Goal: Task Accomplishment & Management: Manage account settings

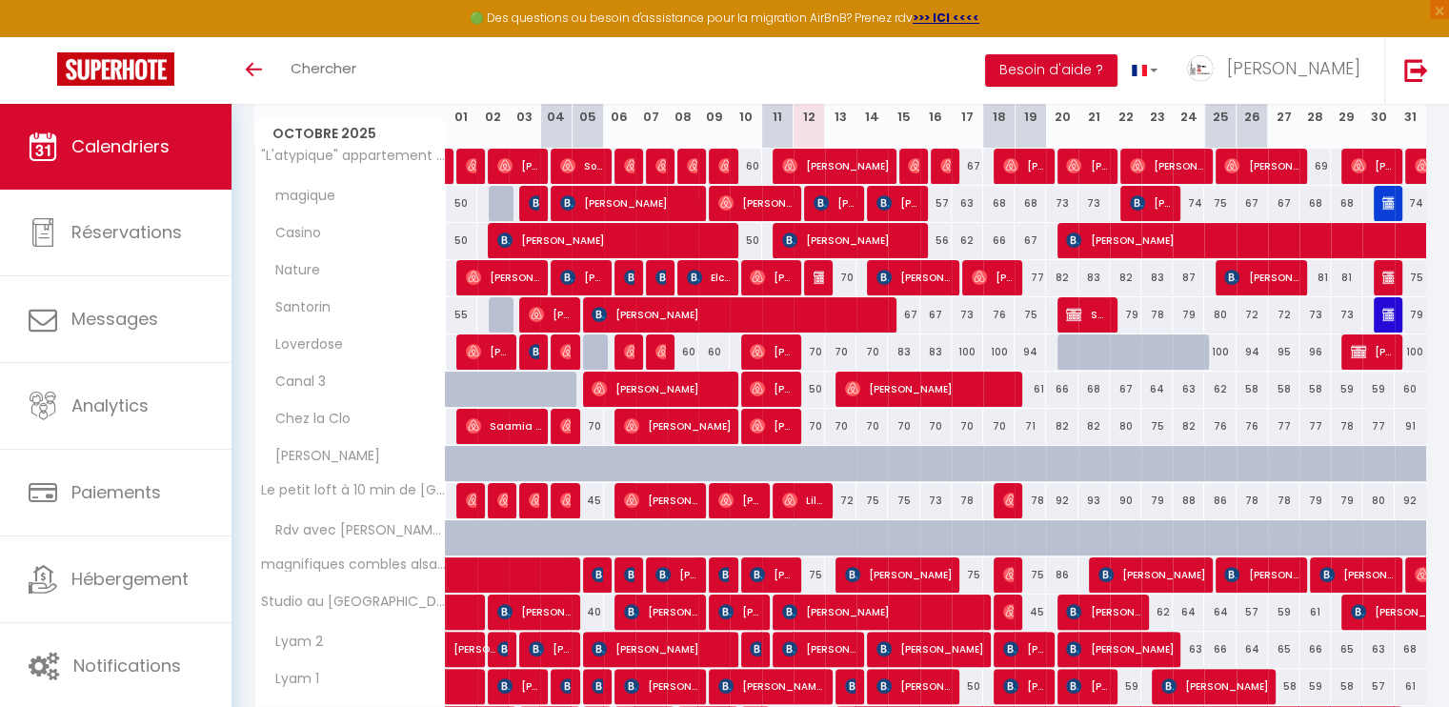
scroll to position [286, 0]
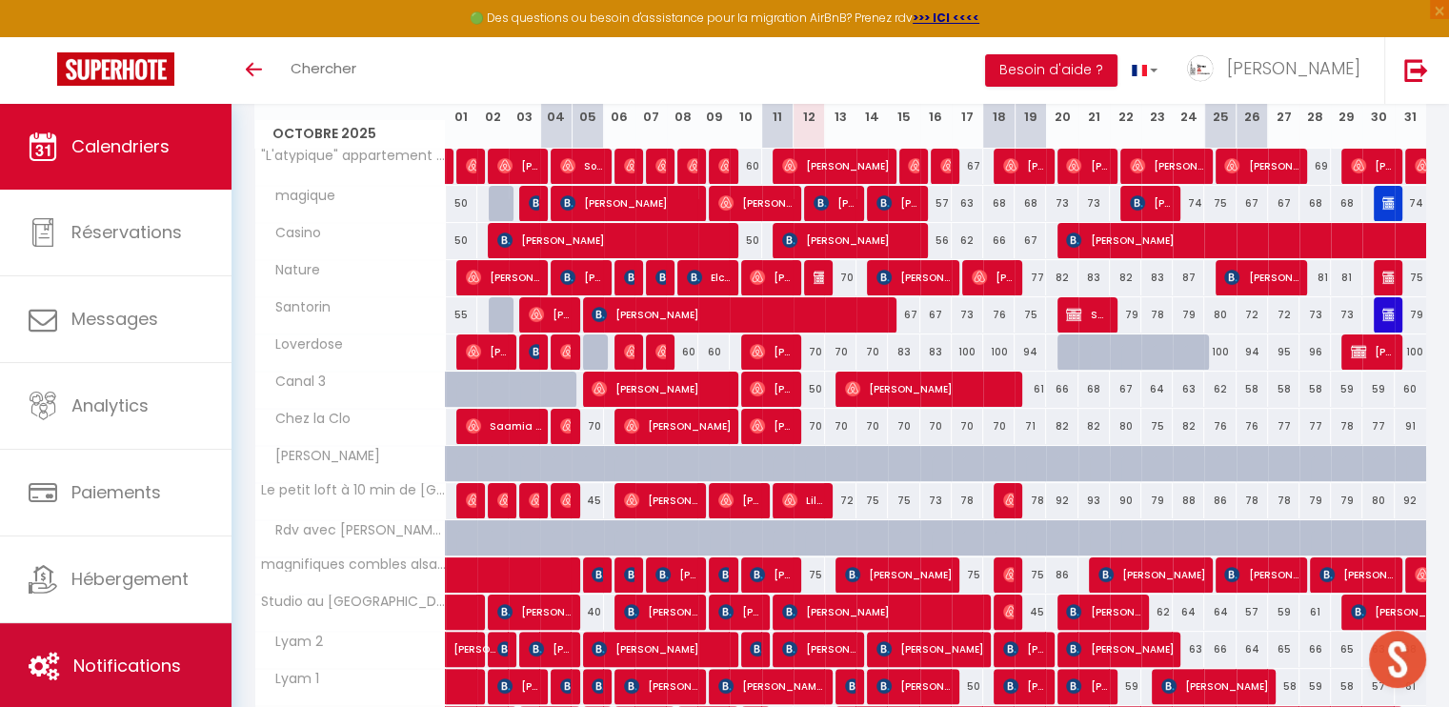
click at [140, 645] on link "Notifications" at bounding box center [115, 666] width 231 height 86
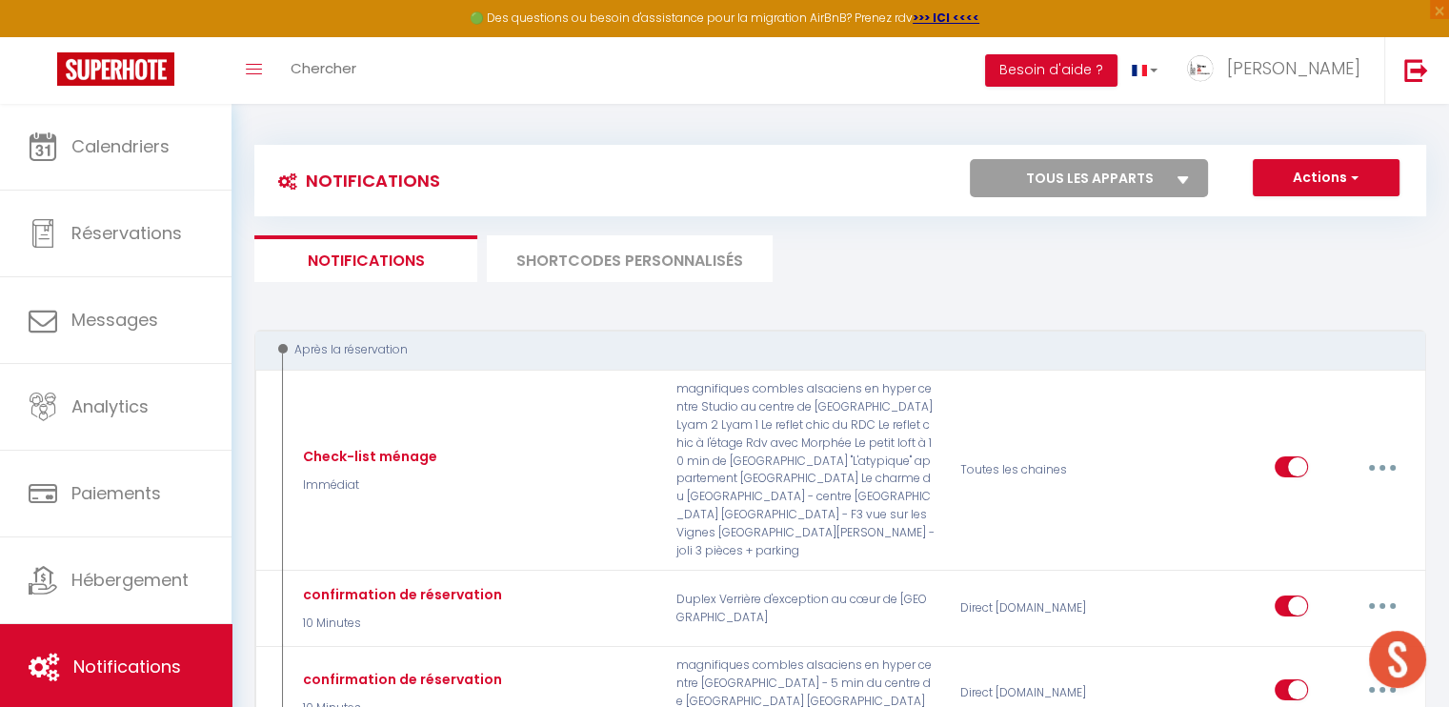
click at [1183, 183] on icon at bounding box center [1182, 180] width 11 height 8
click at [1183, 183] on select "Tous les apparts "L'atypique" appartement [GEOGRAPHIC_DATA] Le petit loft à 10 …" at bounding box center [1089, 178] width 238 height 38
click at [1188, 177] on icon at bounding box center [1182, 180] width 11 height 8
click at [1188, 177] on select "Tous les apparts "L'atypique" appartement [GEOGRAPHIC_DATA] Le petit loft à 10 …" at bounding box center [1089, 178] width 238 height 38
click at [1183, 183] on icon at bounding box center [1182, 180] width 11 height 8
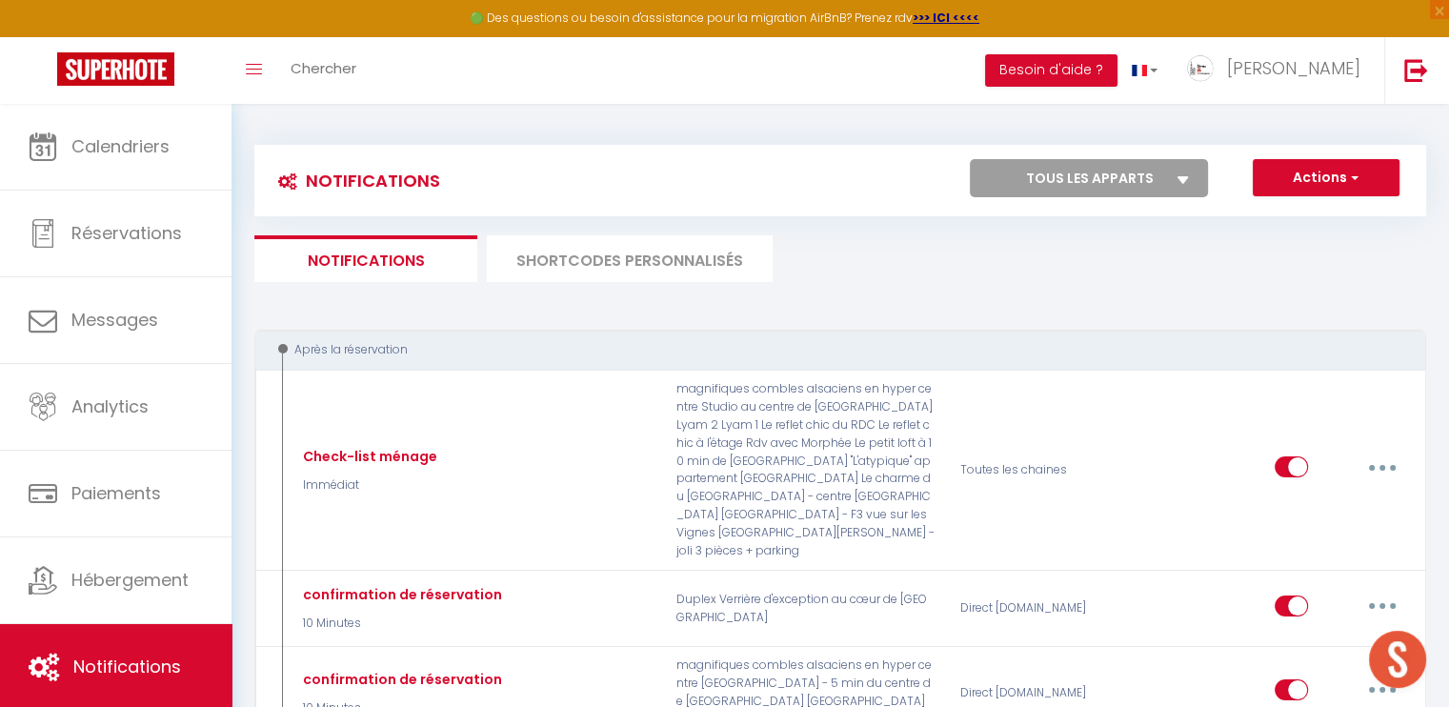
click at [1183, 183] on select "Tous les apparts "L'atypique" appartement [GEOGRAPHIC_DATA] Le petit loft à 10 …" at bounding box center [1089, 178] width 238 height 38
click at [1182, 179] on icon at bounding box center [1182, 180] width 11 height 8
click at [1182, 179] on select "Tous les apparts "L'atypique" appartement [GEOGRAPHIC_DATA] Le petit loft à 10 …" at bounding box center [1089, 178] width 238 height 38
click at [1184, 176] on icon at bounding box center [1182, 180] width 11 height 8
click at [1184, 175] on select "Tous les apparts "L'atypique" appartement [GEOGRAPHIC_DATA] Le petit loft à 10 …" at bounding box center [1089, 178] width 238 height 38
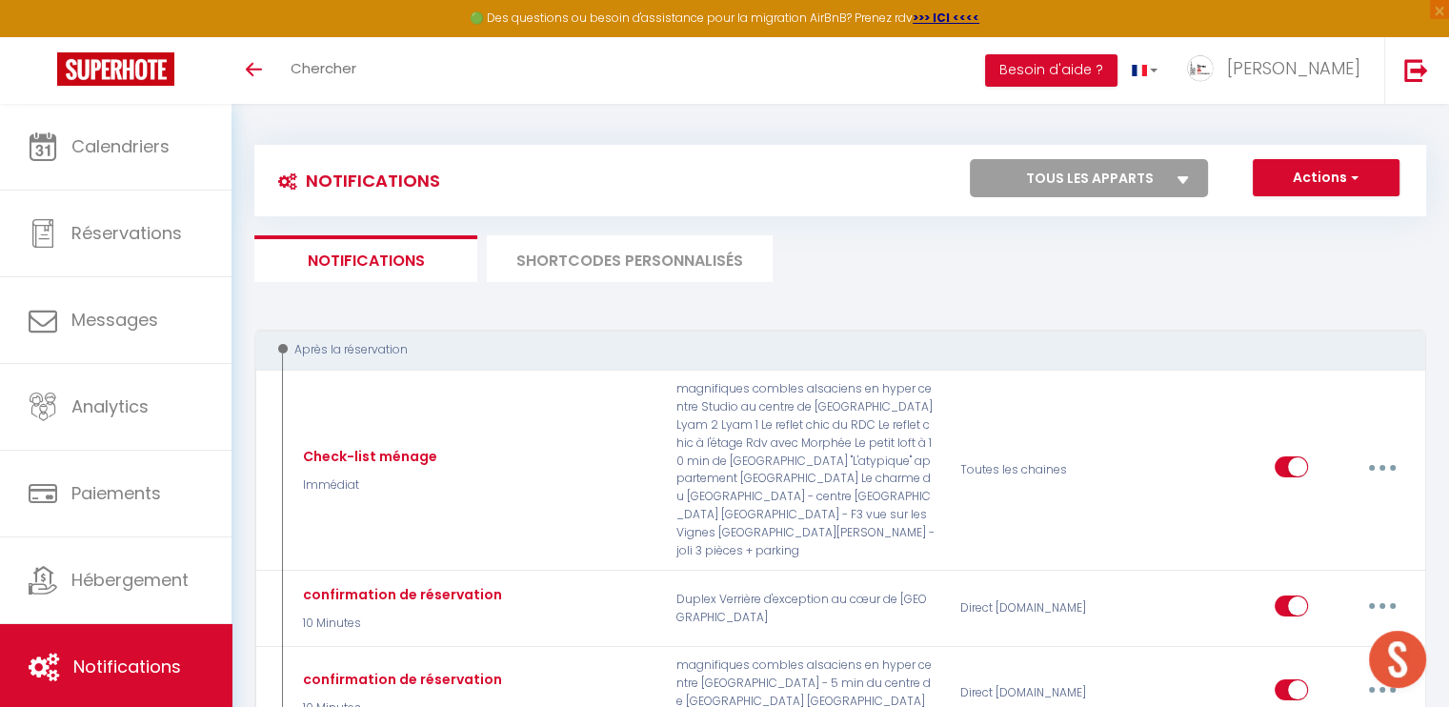
click at [1181, 174] on select "Tous les apparts "L'atypique" appartement [GEOGRAPHIC_DATA] Le petit loft à 10 …" at bounding box center [1089, 178] width 238 height 38
select select "63991"
click at [970, 159] on select "Tous les apparts "L'atypique" appartement [GEOGRAPHIC_DATA] Le petit loft à 10 …" at bounding box center [1089, 178] width 238 height 38
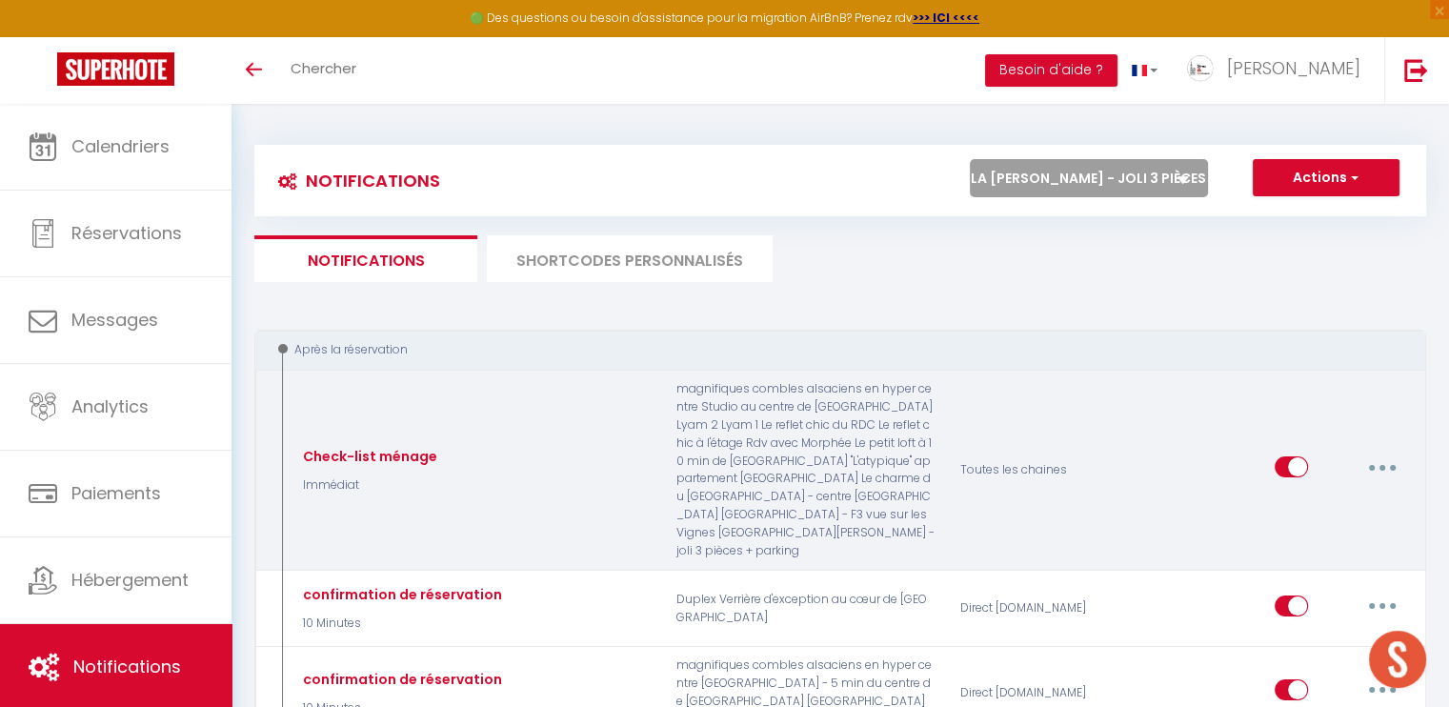
checkbox input "true"
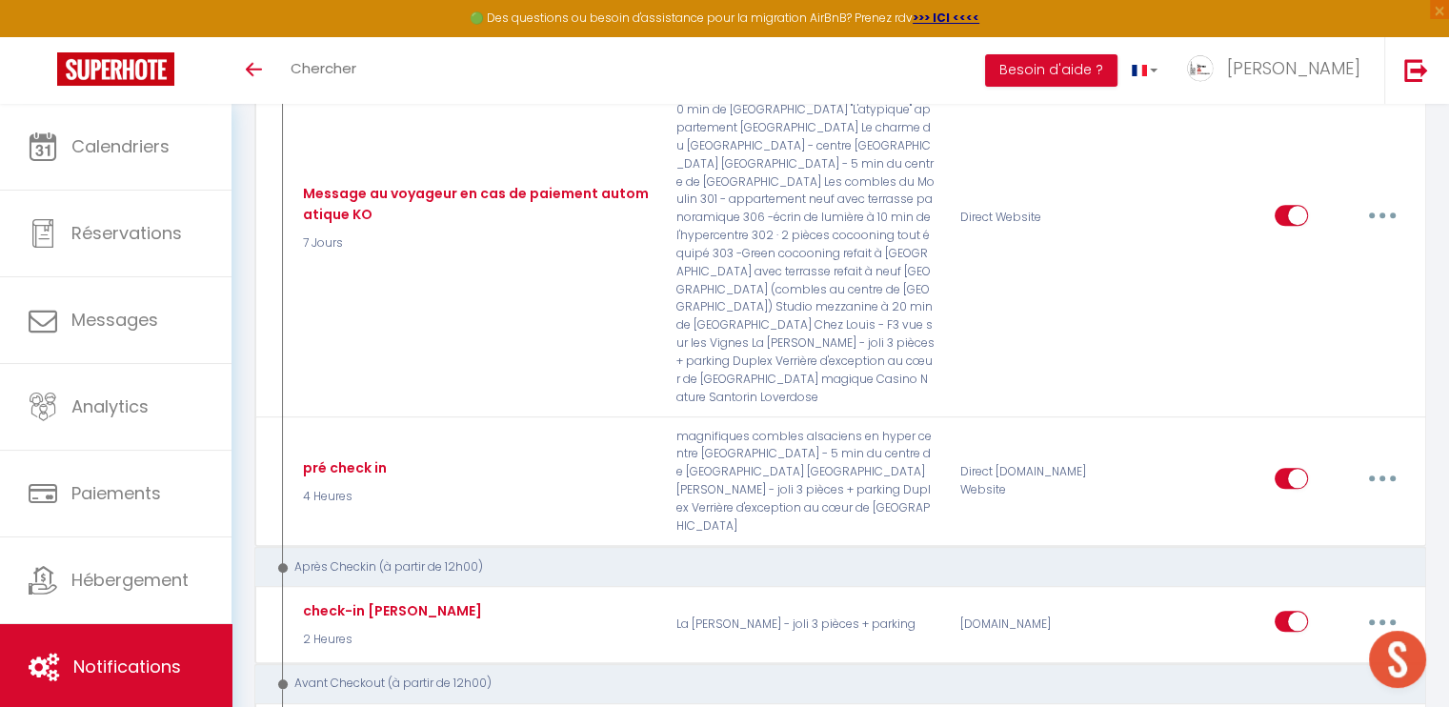
scroll to position [1905, 0]
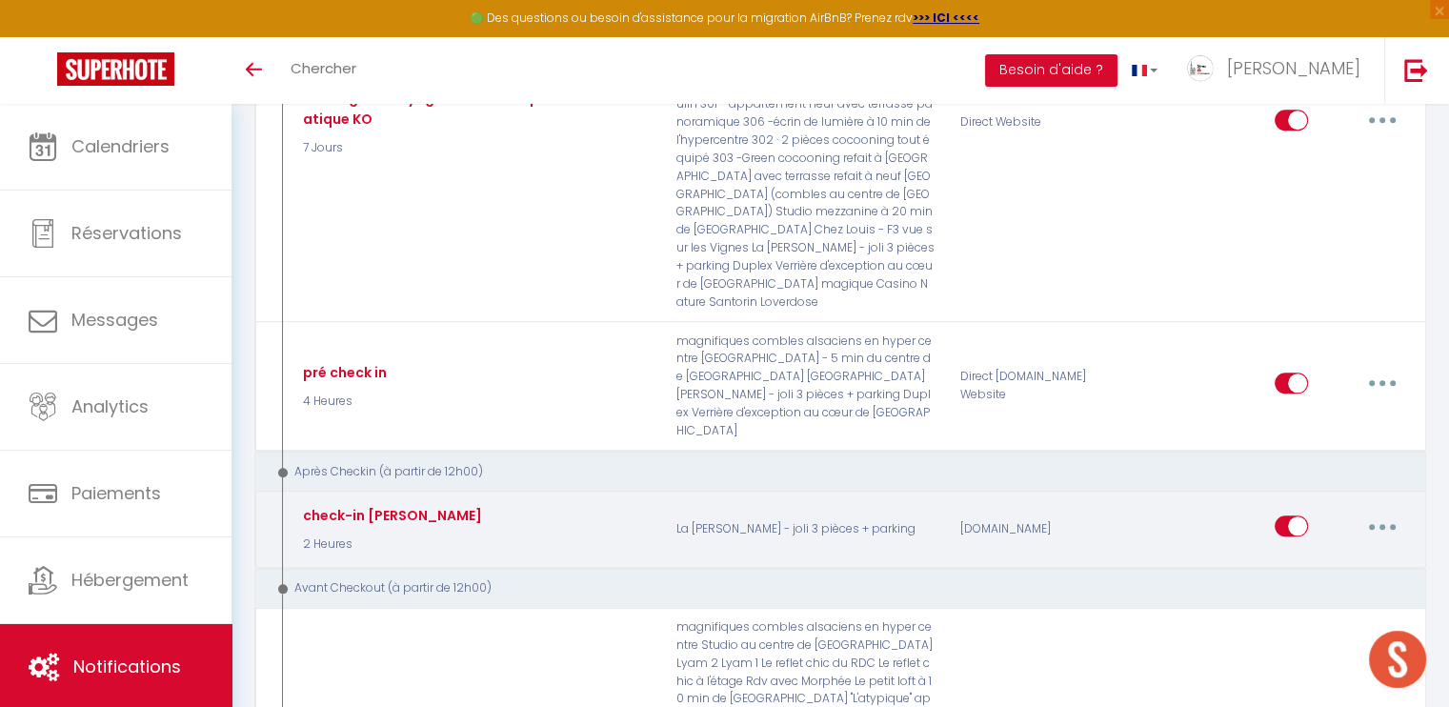
click at [1397, 511] on button "button" at bounding box center [1382, 526] width 53 height 30
click at [1296, 553] on link "Editer" at bounding box center [1332, 569] width 141 height 32
type input "check-in [PERSON_NAME]"
select select "3"
select select "2 Heures"
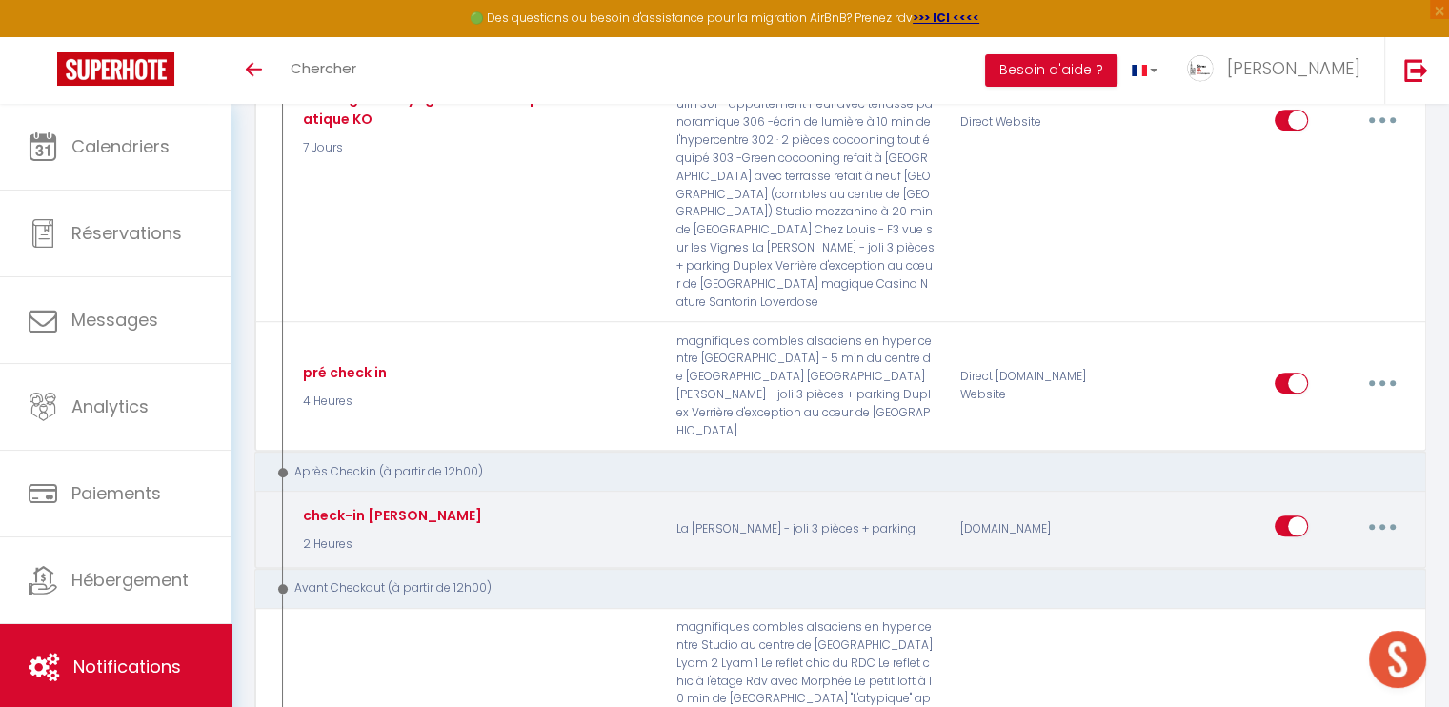
select select
checkbox input "true"
checkbox input "false"
radio input "true"
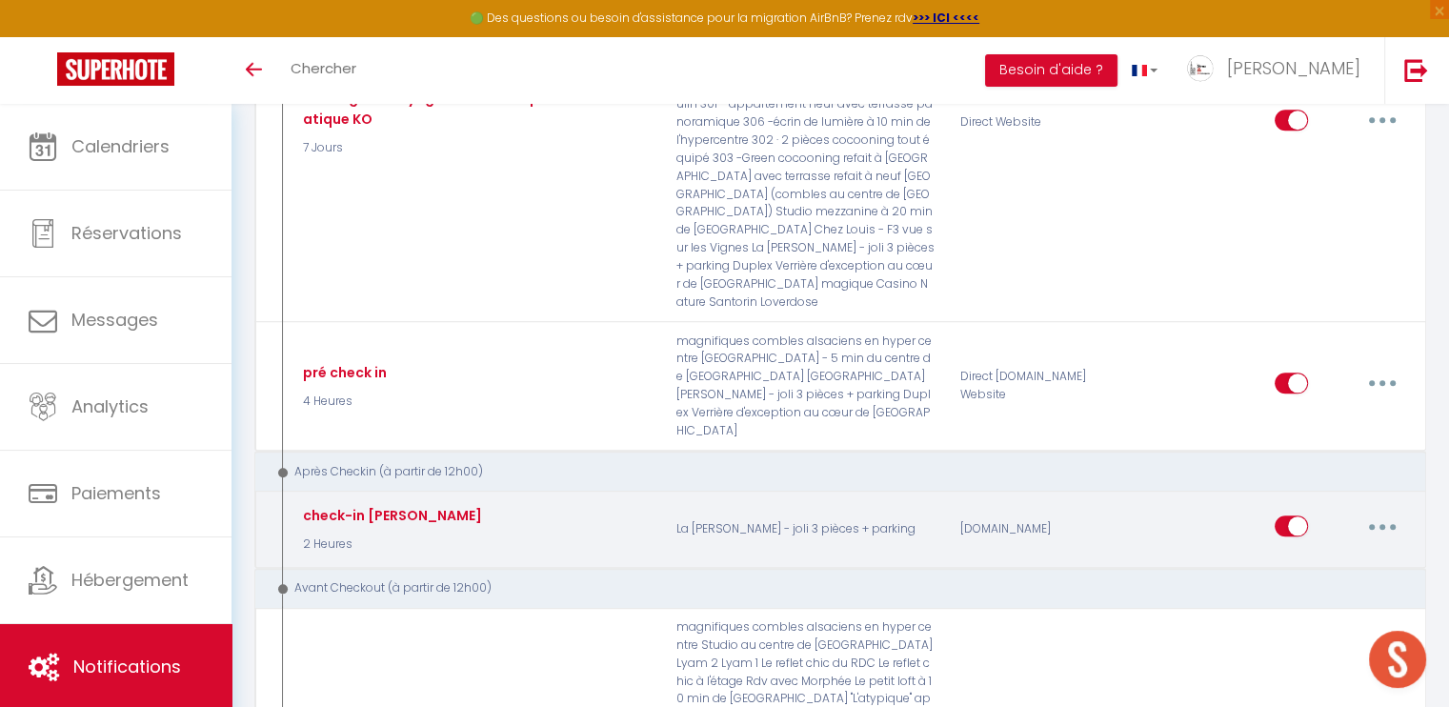
type input "check-in [RENTAL:NAME]"
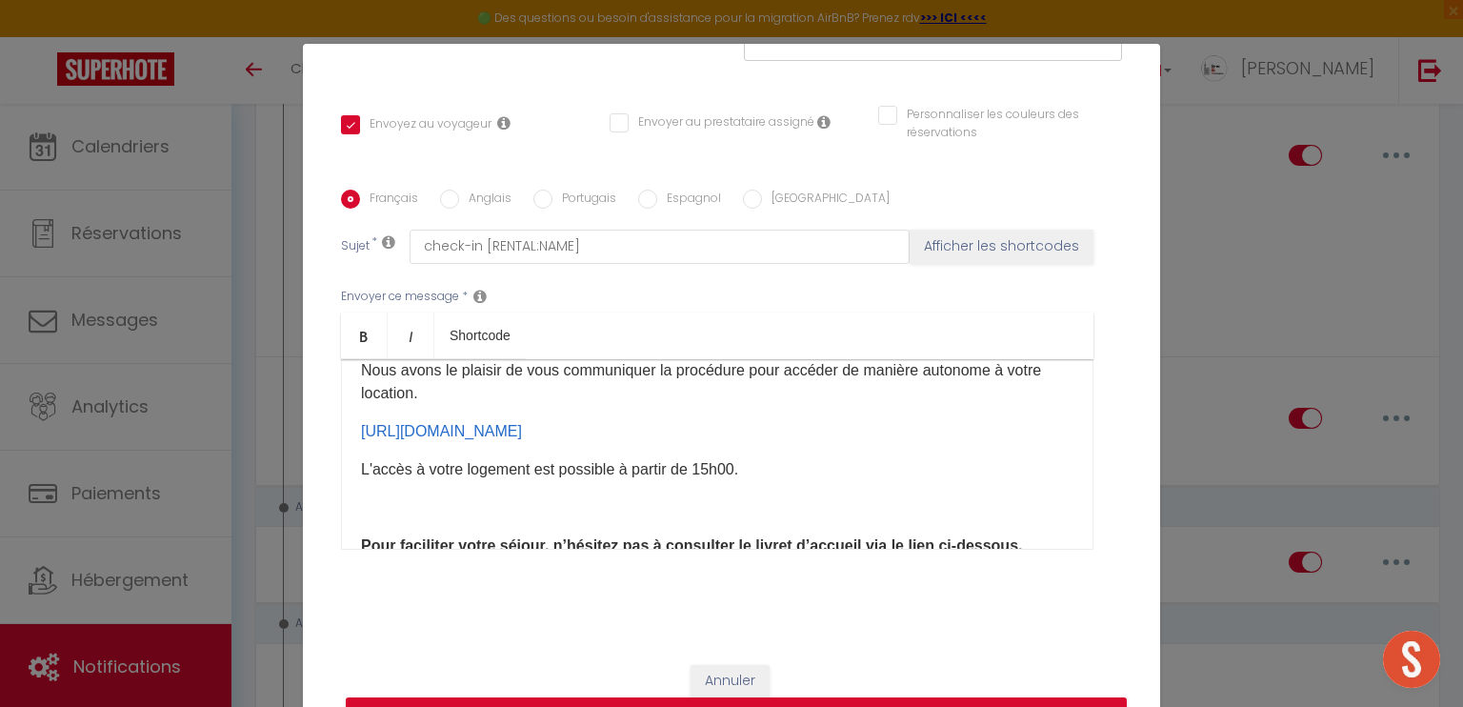
scroll to position [95, 0]
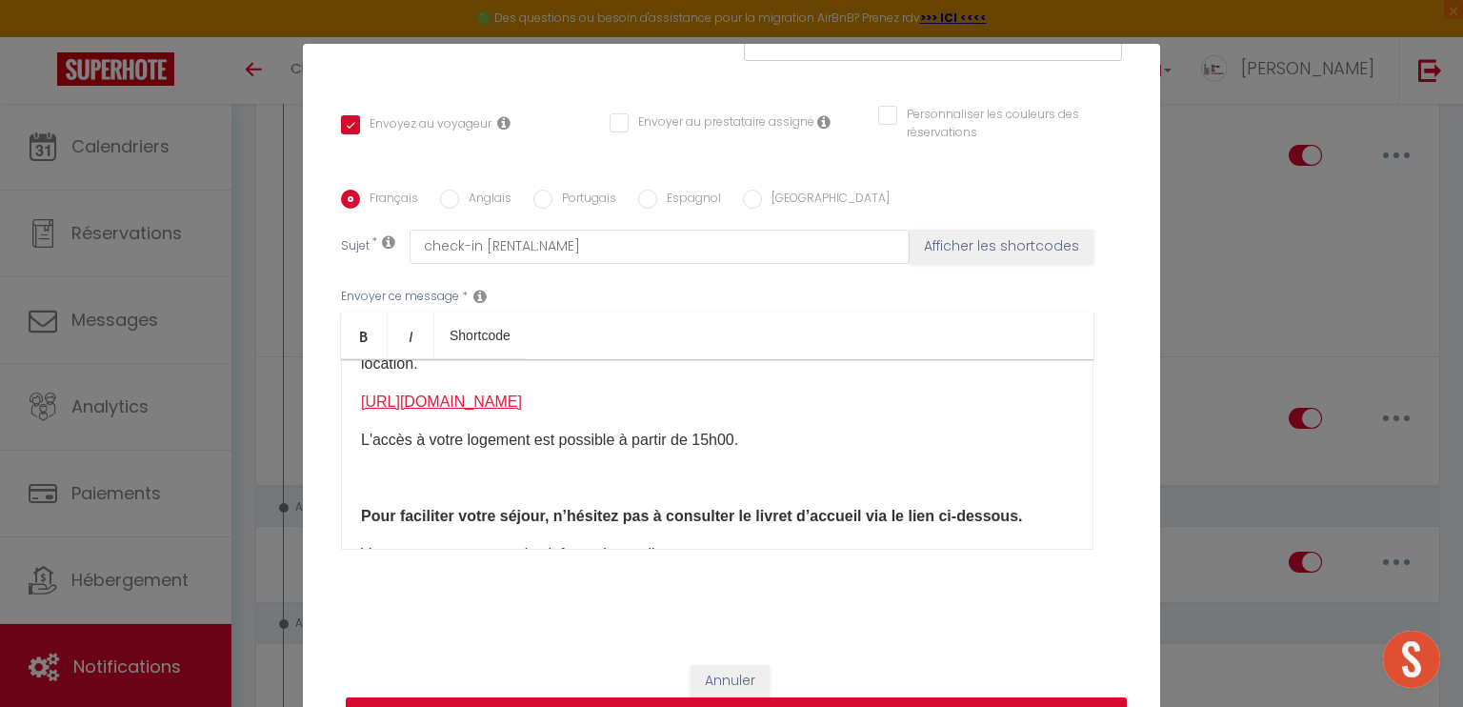
click at [522, 397] on link "https://www.canva.com/design/DAGkLRdPl18/gJ_CQ2gkZ25XoX5pAOwVng/view?utm_conten…" at bounding box center [441, 401] width 161 height 16
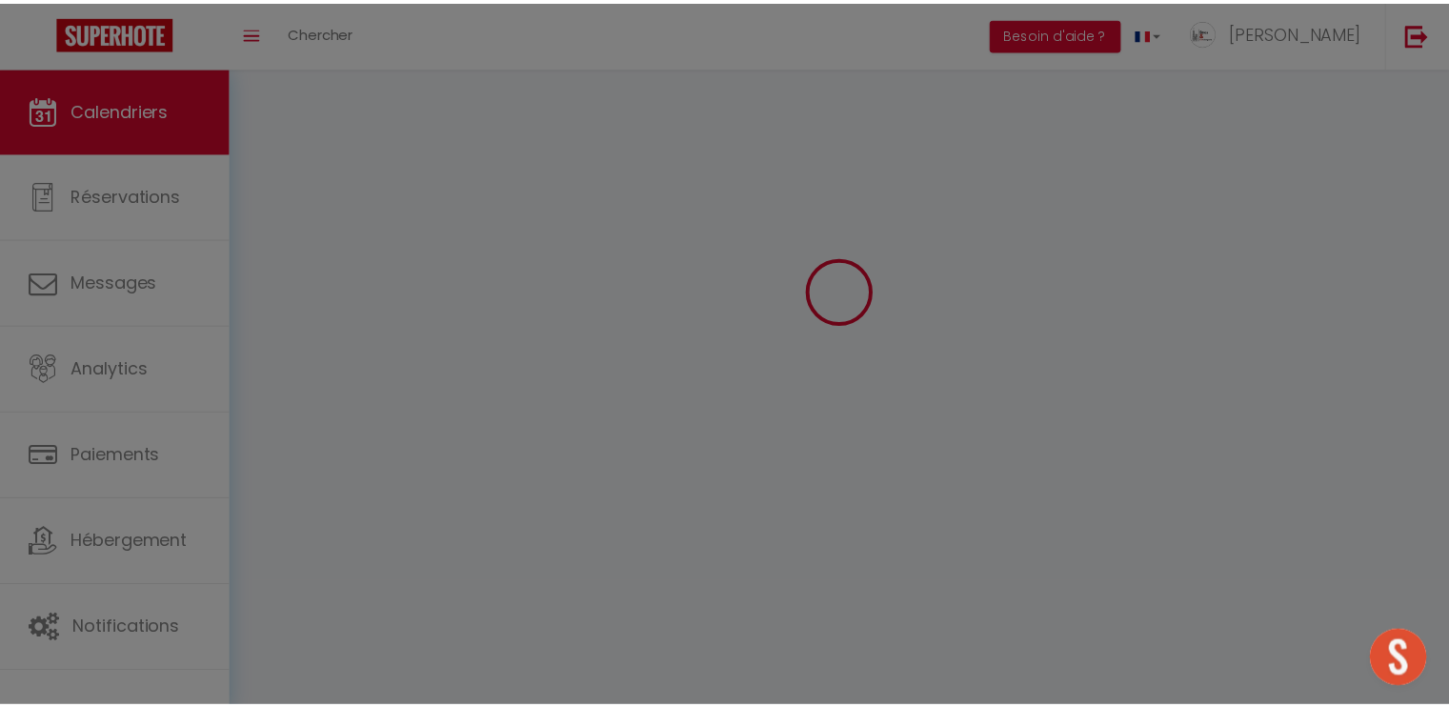
scroll to position [67, 0]
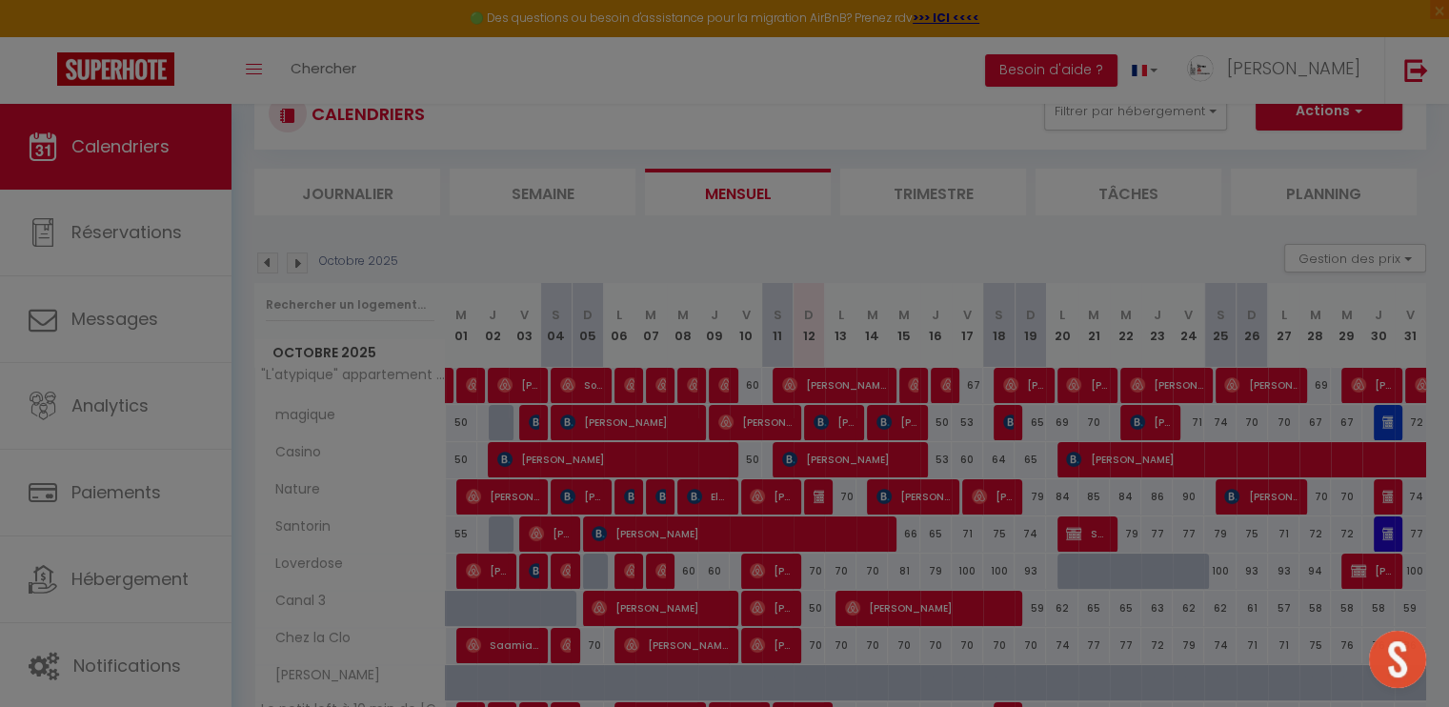
click at [173, 674] on div at bounding box center [724, 353] width 1449 height 707
click at [173, 663] on div at bounding box center [724, 353] width 1449 height 707
click at [427, 623] on div at bounding box center [724, 353] width 1449 height 707
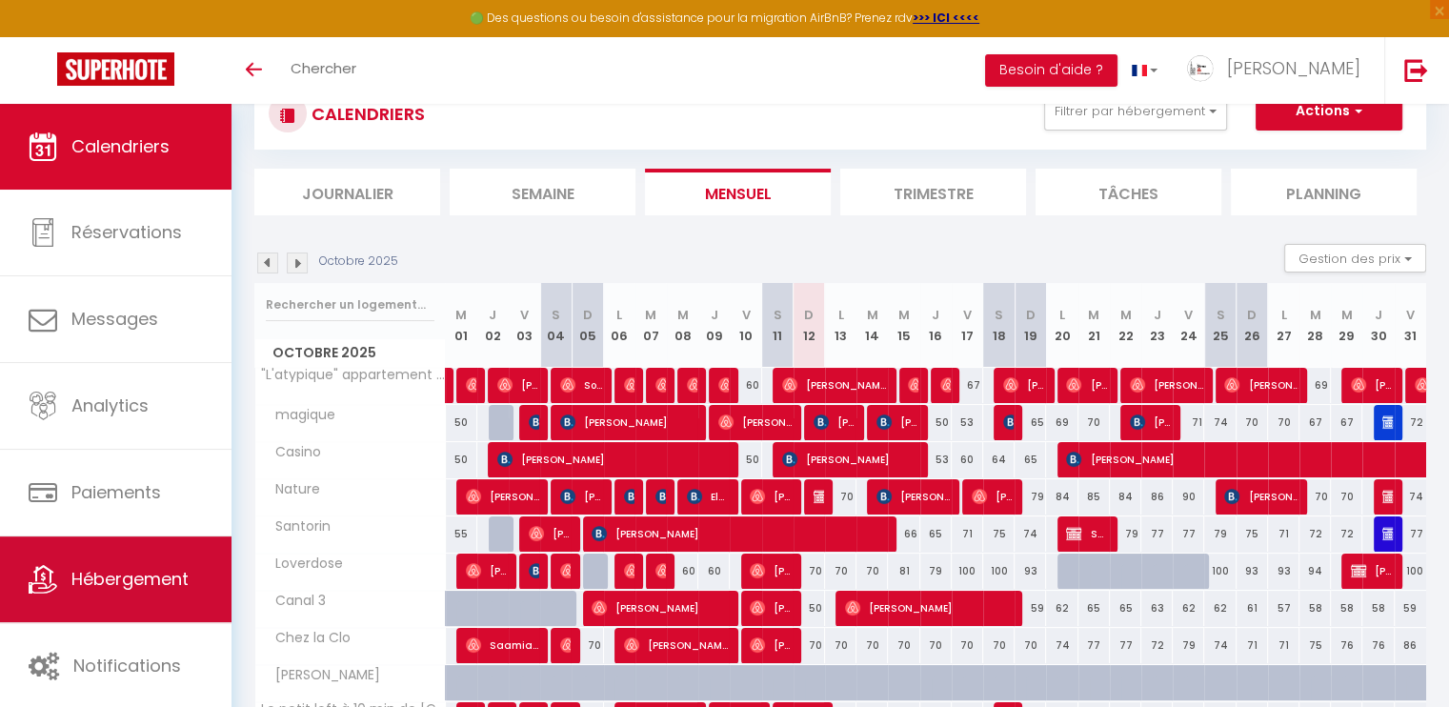
scroll to position [67, 0]
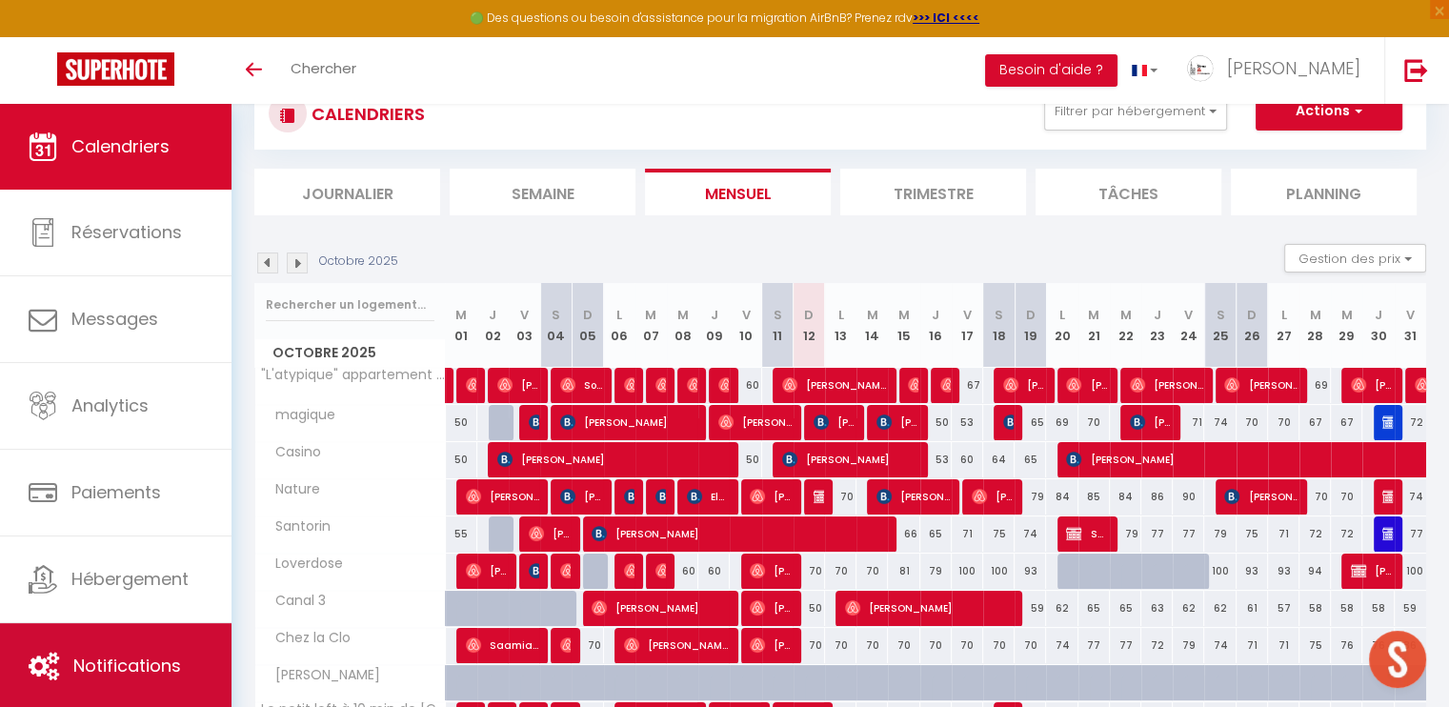
click at [166, 654] on span "Notifications" at bounding box center [127, 666] width 108 height 24
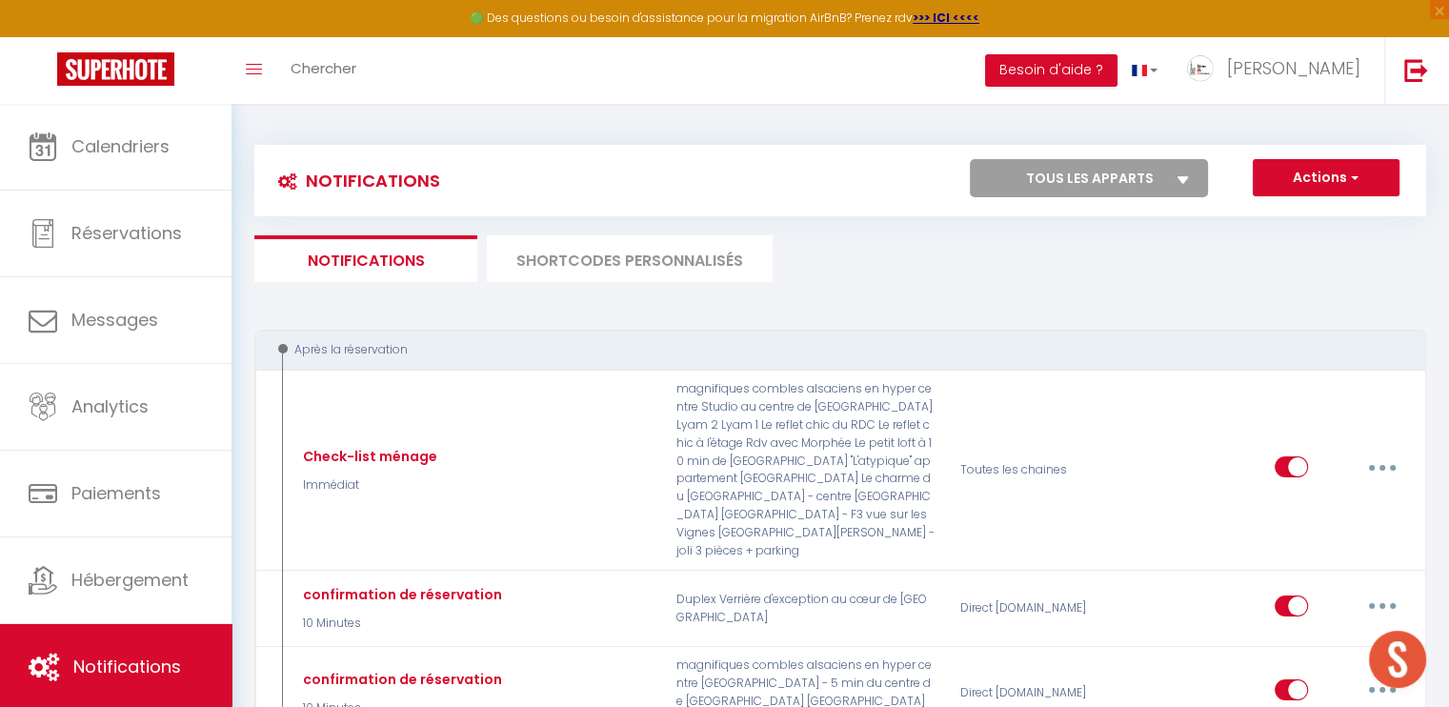
click at [1181, 184] on select "Tous les apparts "L'atypique" appartement [GEOGRAPHIC_DATA] Le petit loft à 10 …" at bounding box center [1089, 178] width 238 height 38
select select "63991"
click at [970, 159] on select "Tous les apparts "L'atypique" appartement [GEOGRAPHIC_DATA] Le petit loft à 10 …" at bounding box center [1089, 178] width 238 height 38
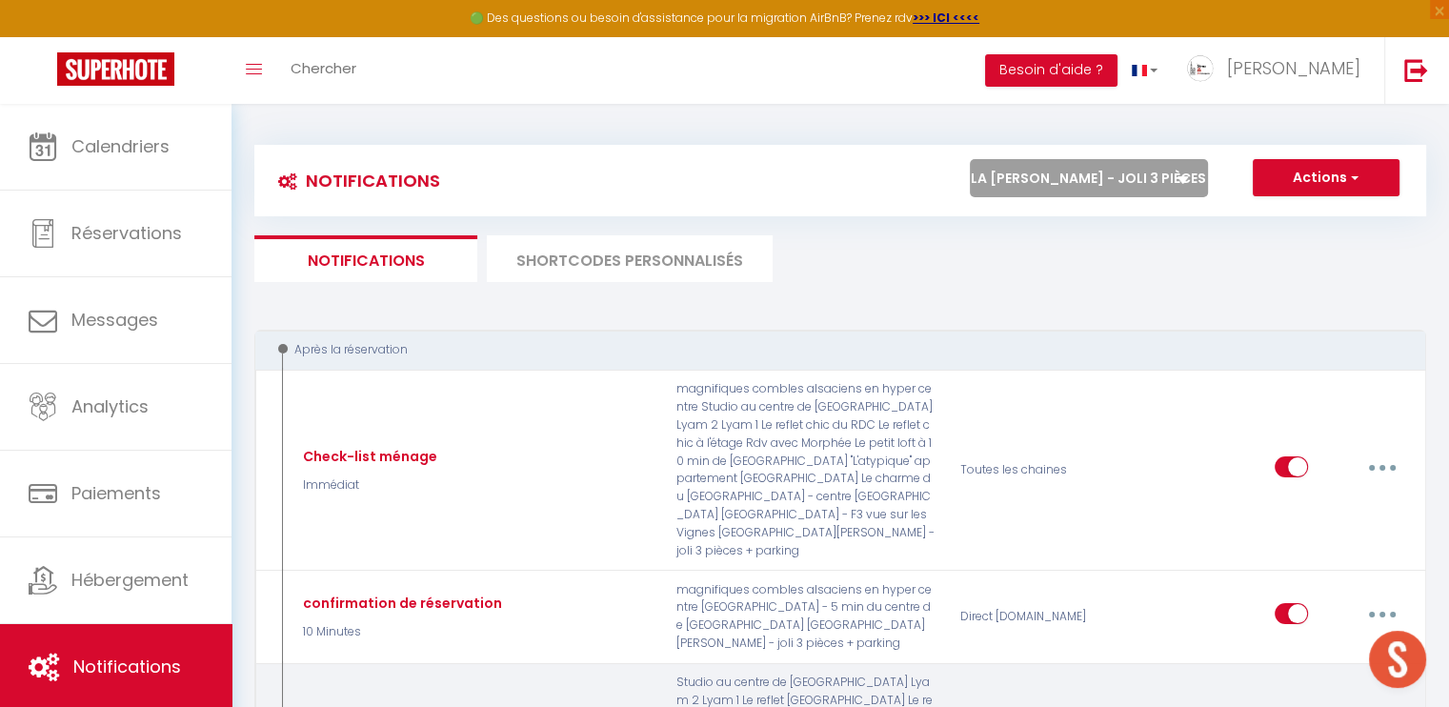
checkbox input "true"
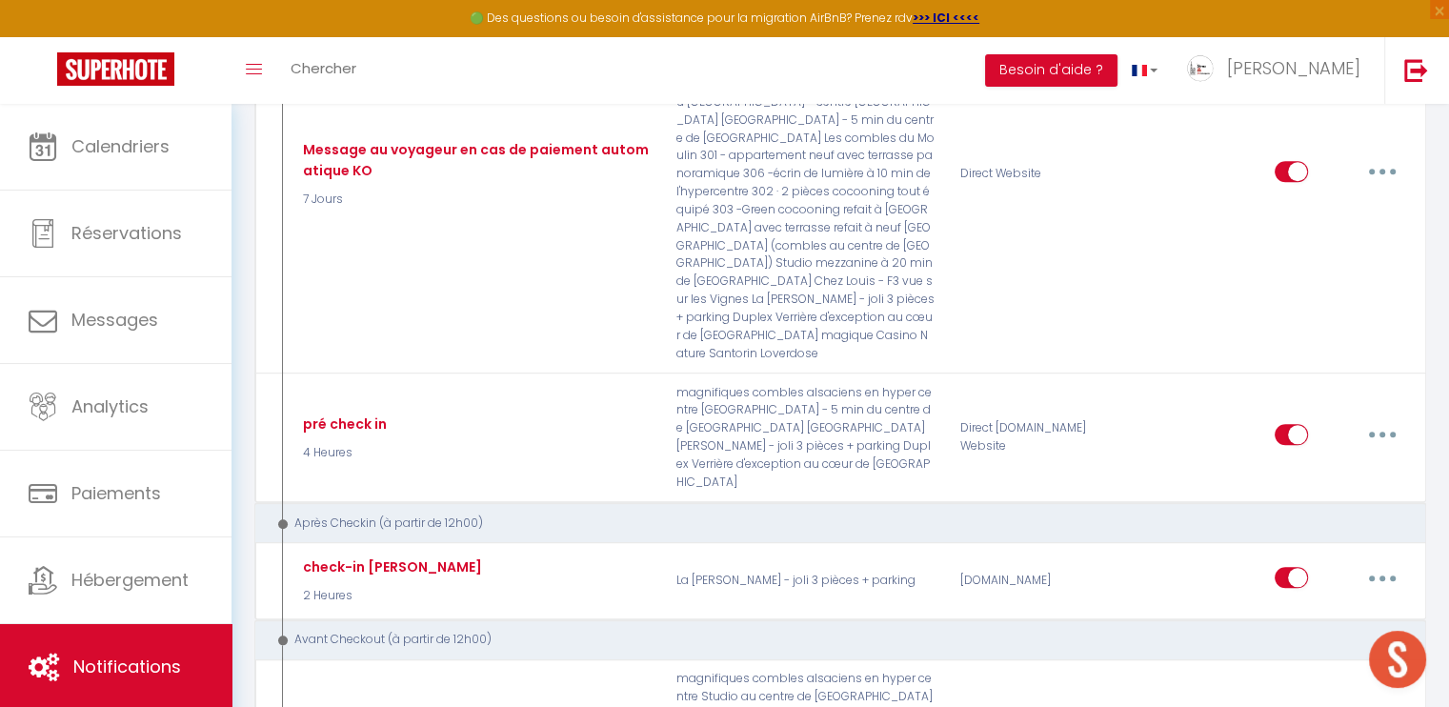
scroll to position [1810, 0]
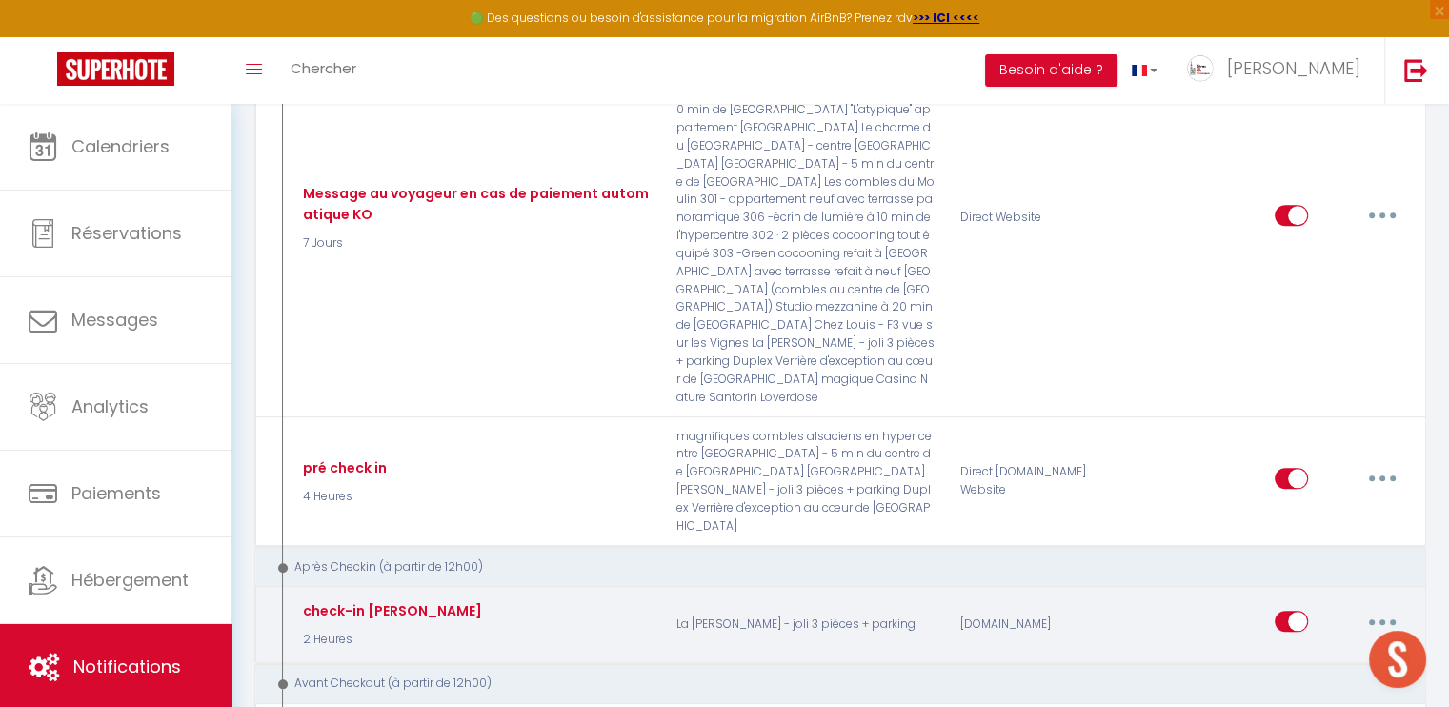
click at [1383, 606] on button "button" at bounding box center [1382, 621] width 53 height 30
click at [1326, 649] on link "Editer" at bounding box center [1332, 665] width 141 height 32
type input "check-in [PERSON_NAME]"
select select "3"
select select "2 Heures"
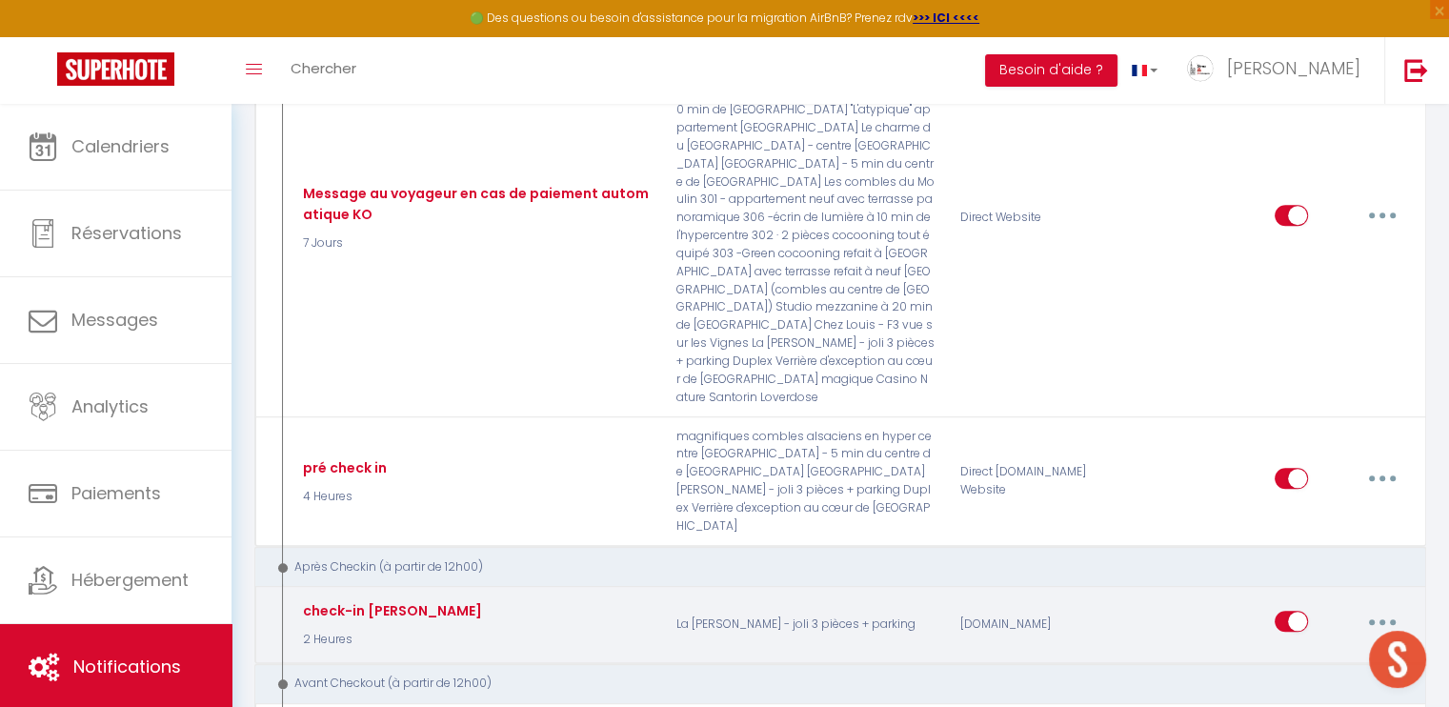
select select
checkbox input "true"
checkbox input "false"
radio input "true"
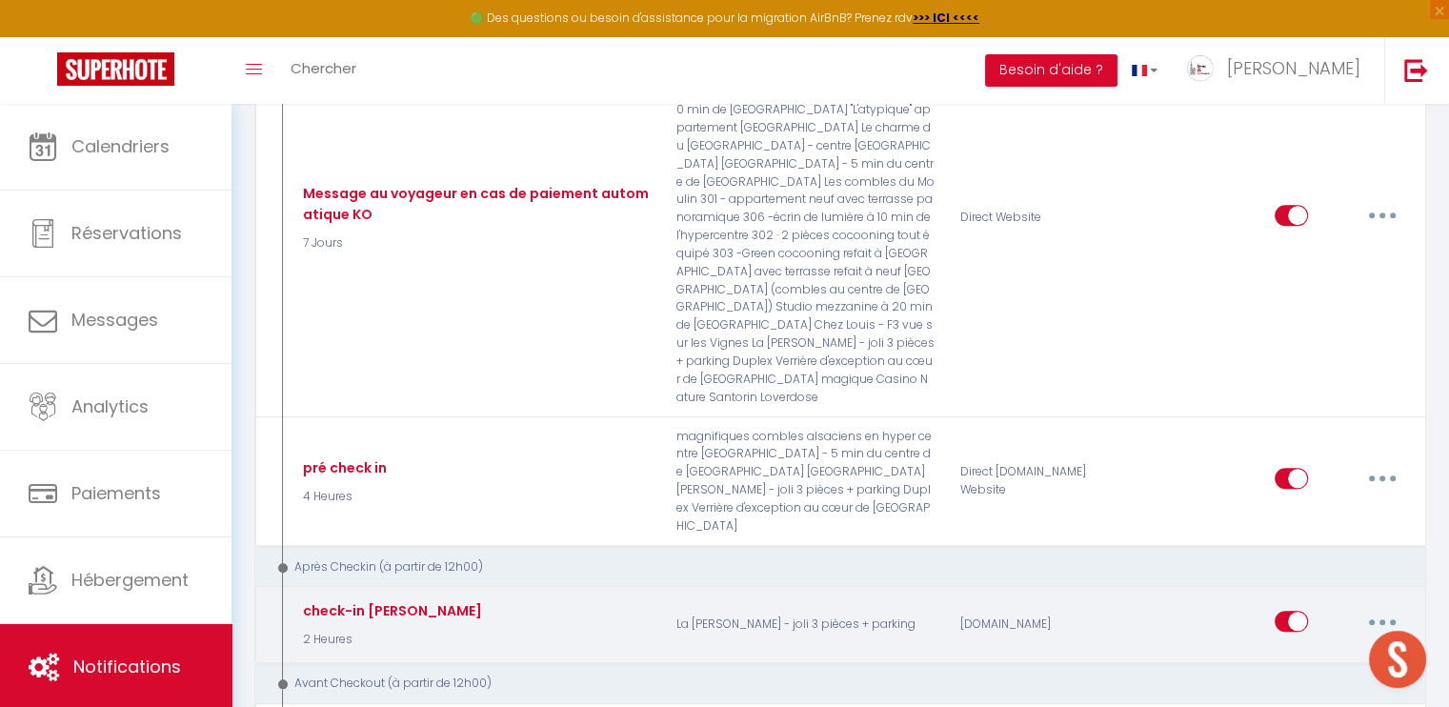
type input "check-in [RENTAL:NAME]"
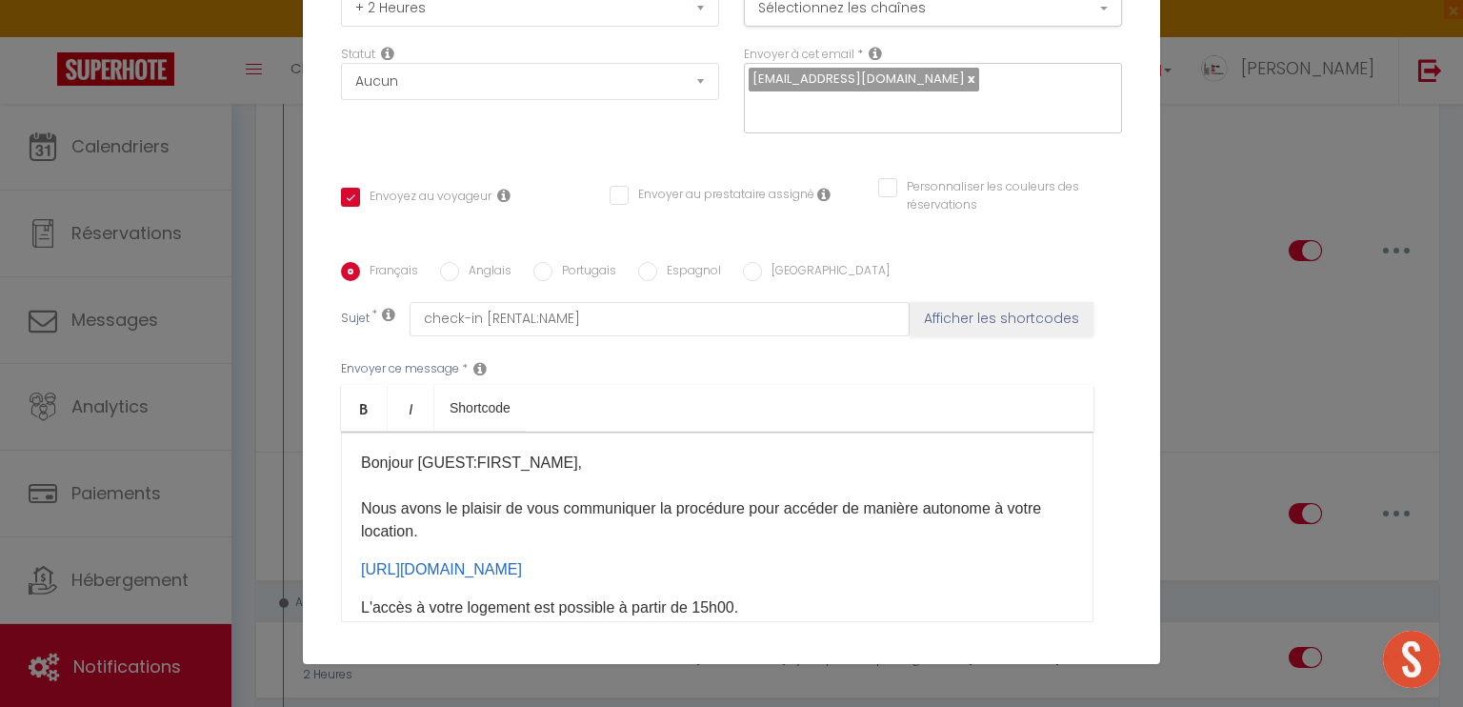
scroll to position [286, 0]
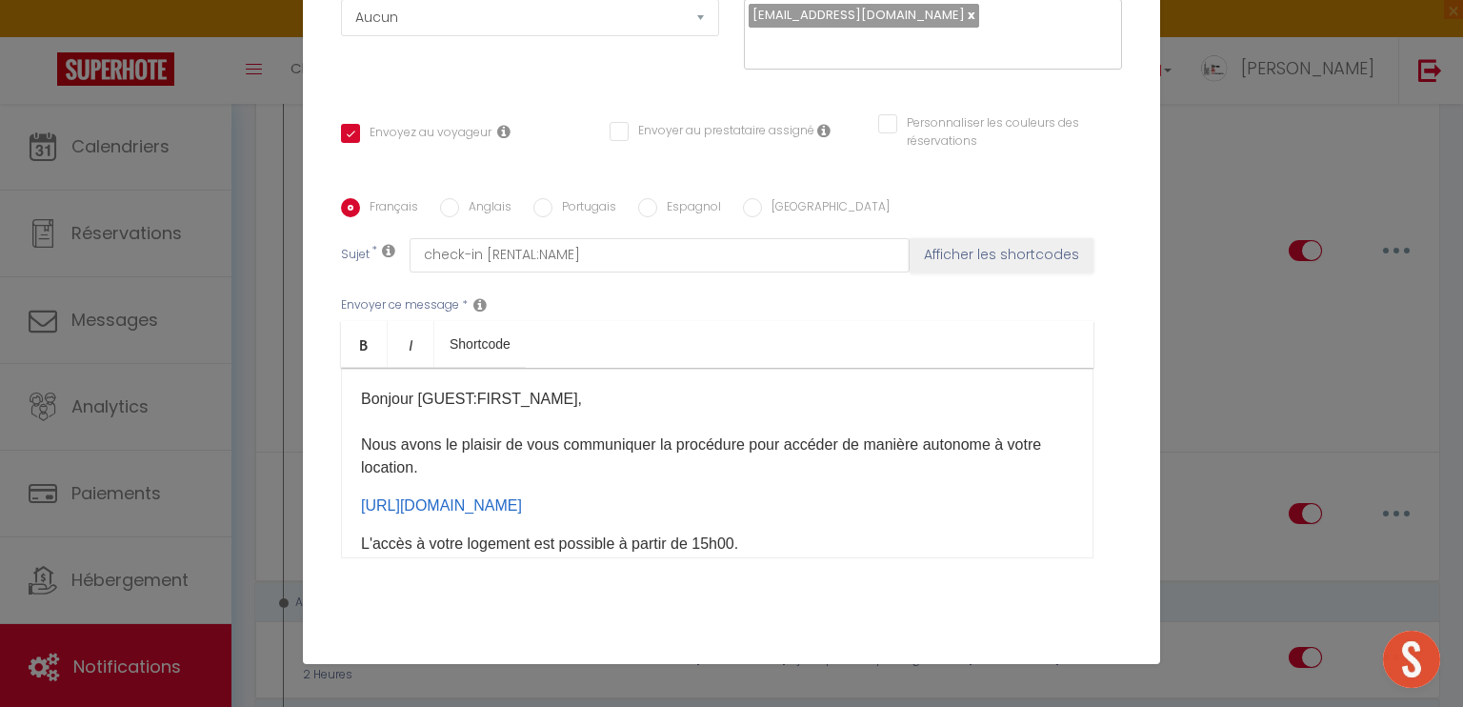
click at [813, 479] on div "Bonjour [GUEST:FIRST_NAME],​ Nous avons le plaisir de vous communiquer la procé…" at bounding box center [717, 463] width 753 height 191
